Goal: Book appointment/travel/reservation

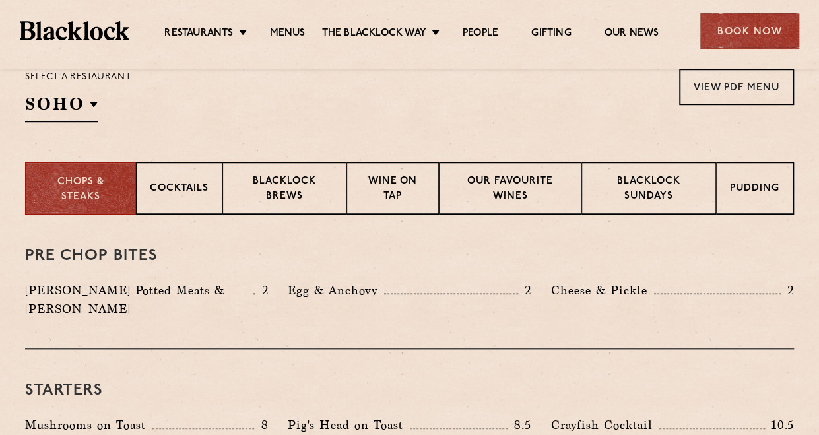
scroll to position [477, 0]
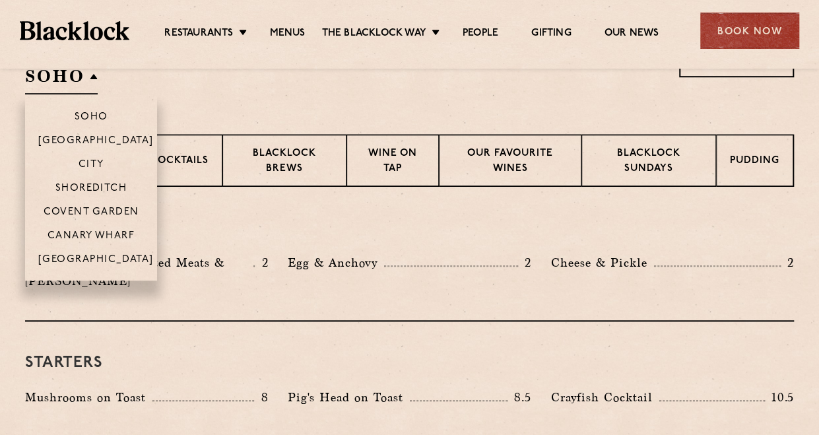
click at [87, 79] on h2 "SOHO" at bounding box center [61, 80] width 73 height 30
click at [96, 212] on p "Covent Garden" at bounding box center [92, 213] width 96 height 13
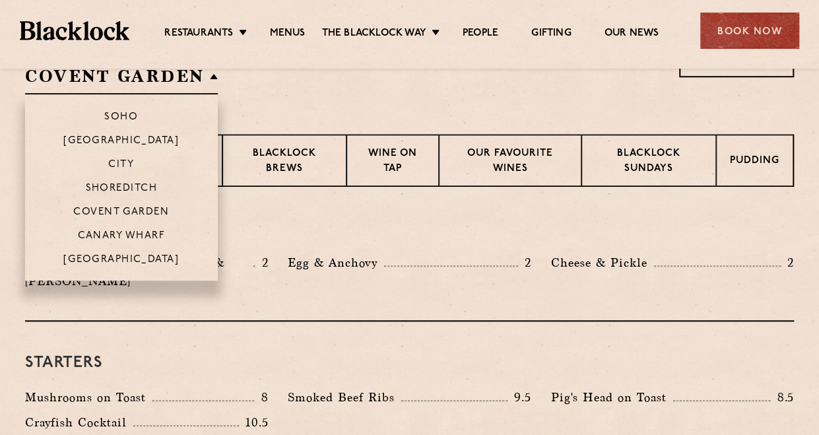
click at [198, 82] on h2 "Covent Garden" at bounding box center [121, 80] width 193 height 30
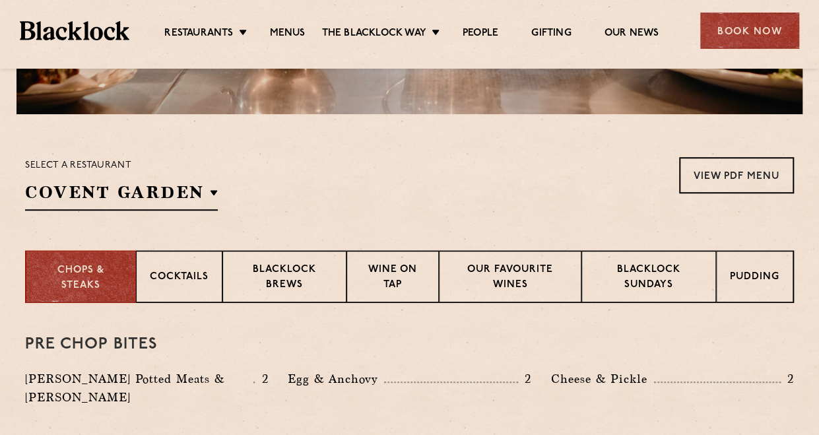
scroll to position [363, 0]
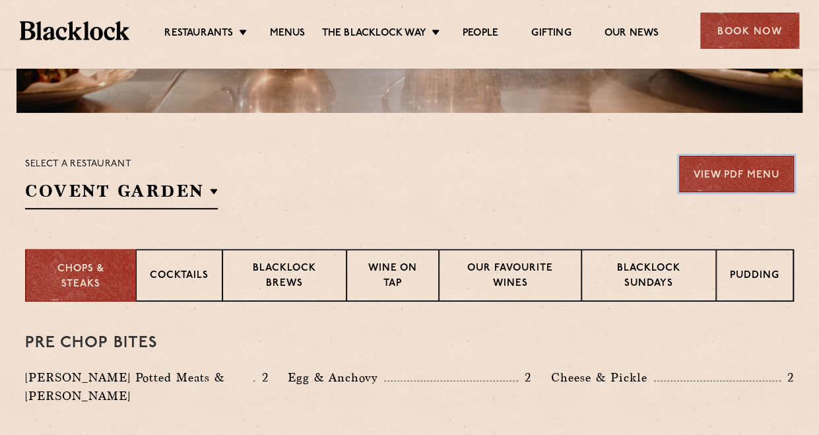
click at [726, 174] on link "View PDF Menu" at bounding box center [737, 174] width 115 height 36
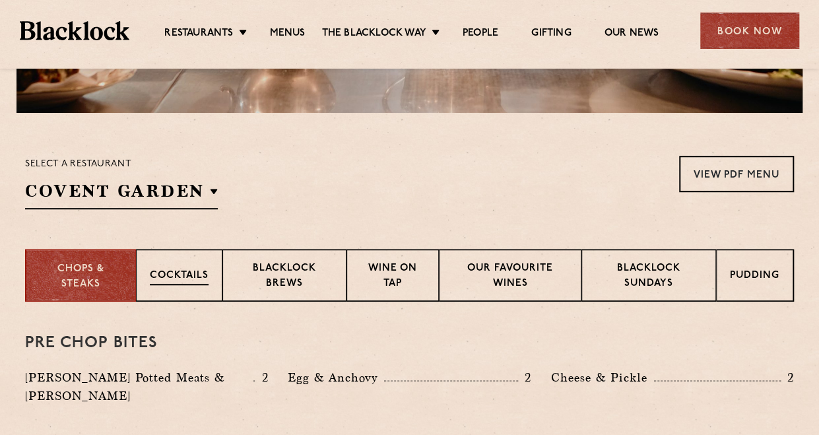
click at [193, 273] on p "Cocktails" at bounding box center [179, 277] width 59 height 17
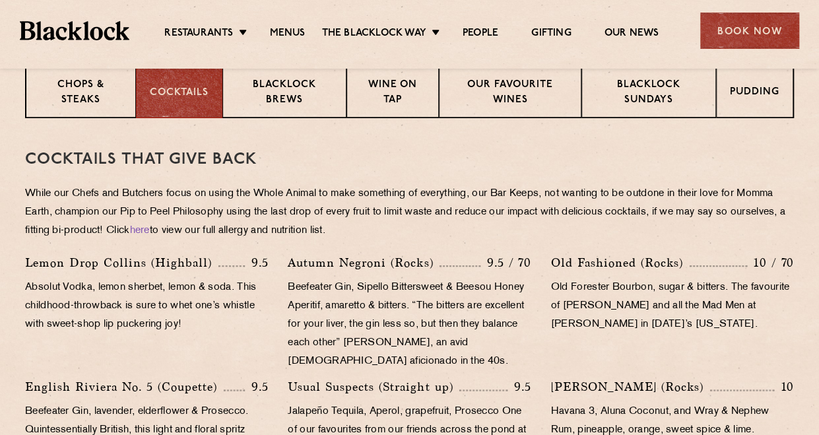
scroll to position [540, 0]
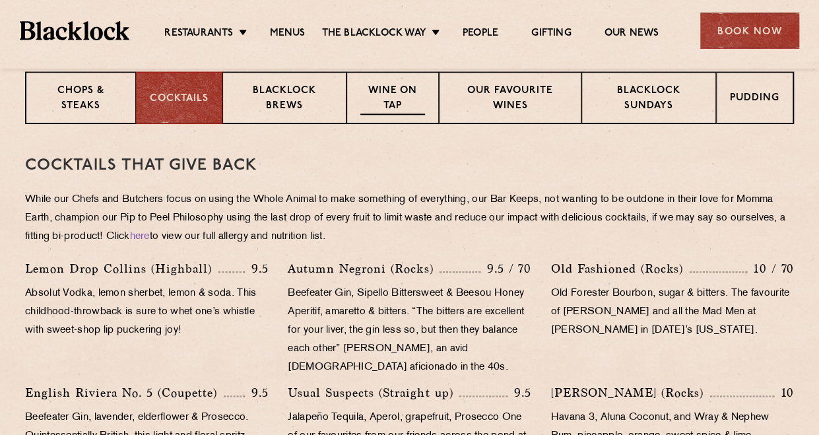
click at [411, 105] on p "Wine on Tap" at bounding box center [393, 99] width 65 height 31
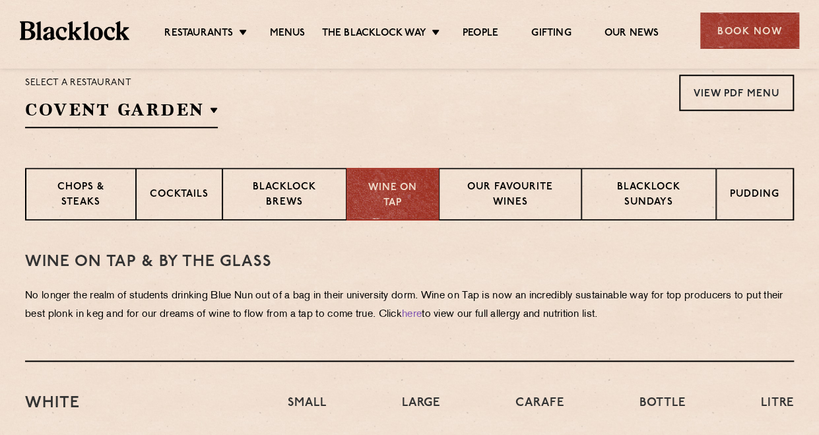
scroll to position [388, 0]
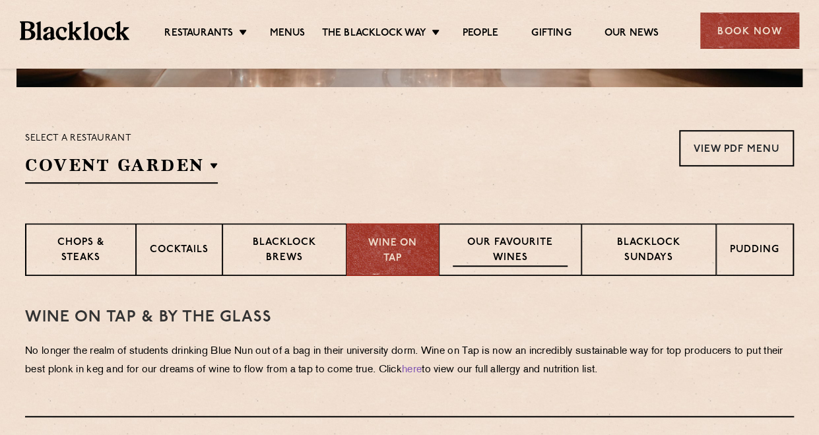
click at [506, 252] on p "Our favourite wines" at bounding box center [510, 251] width 114 height 31
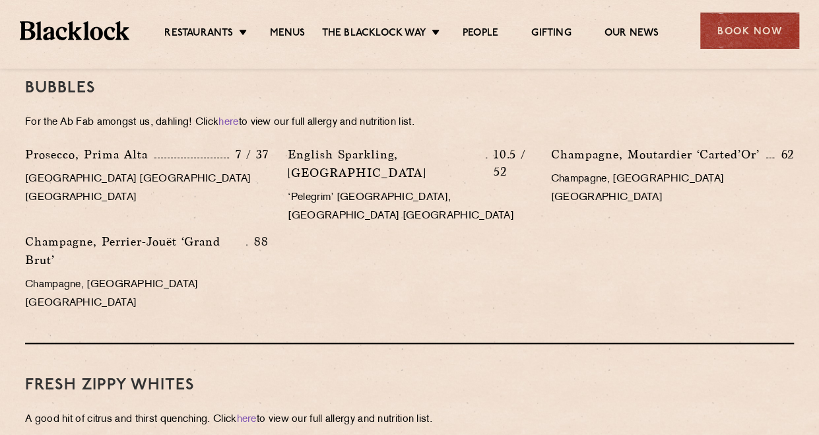
scroll to position [759, 0]
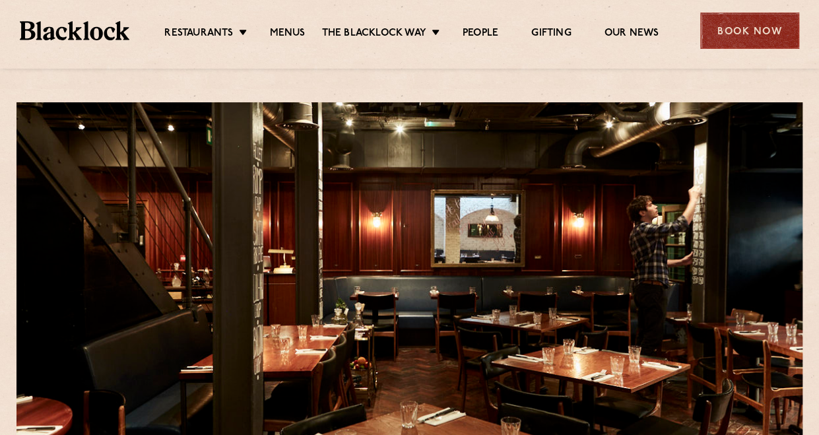
click at [742, 28] on div "Book Now" at bounding box center [750, 31] width 99 height 36
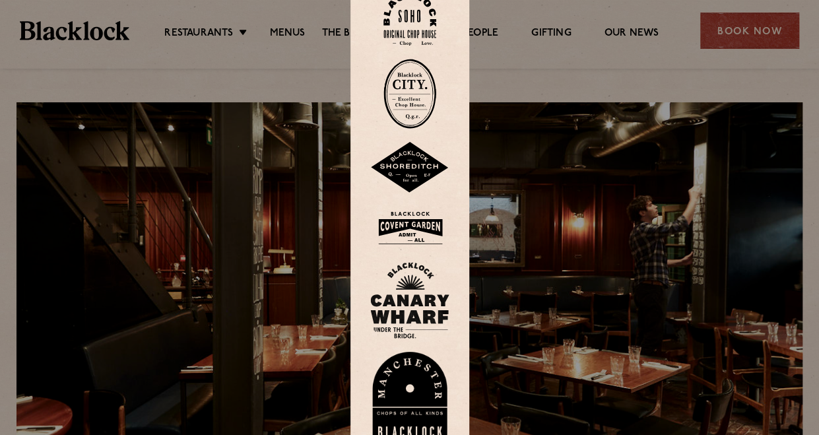
click at [426, 229] on img at bounding box center [409, 228] width 79 height 43
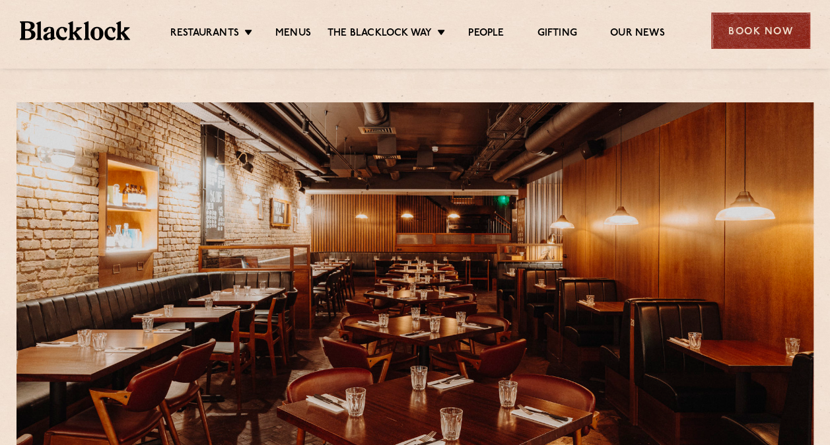
click at [775, 24] on div "Book Now" at bounding box center [760, 31] width 99 height 36
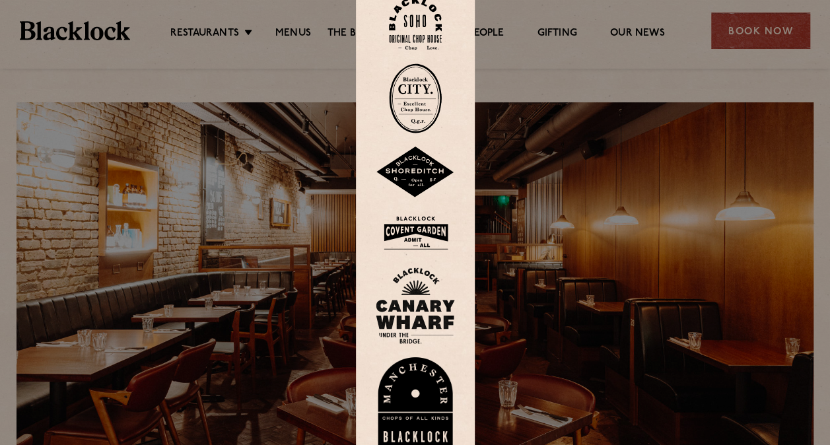
click at [425, 108] on img at bounding box center [415, 98] width 53 height 70
